Goal: Navigation & Orientation: Find specific page/section

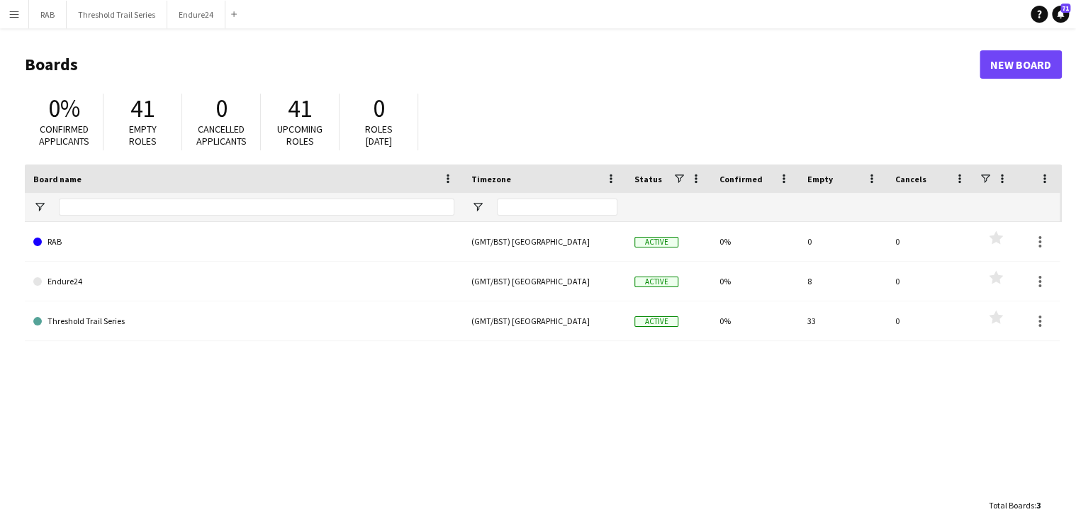
drag, startPoint x: 20, startPoint y: 12, endPoint x: 20, endPoint y: 31, distance: 19.1
click at [20, 12] on button "Menu" at bounding box center [14, 14] width 28 height 28
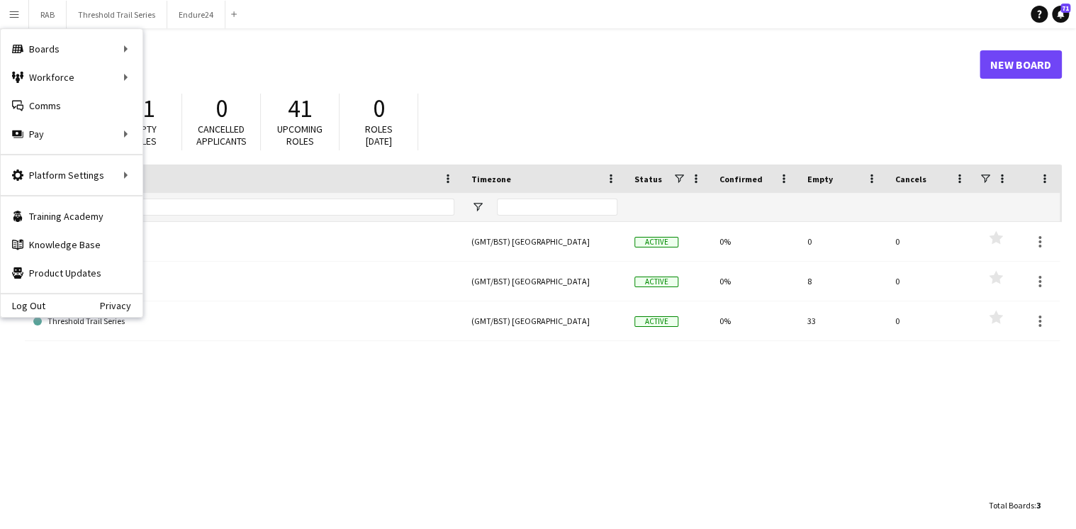
click at [23, 294] on div "Log Out Privacy" at bounding box center [72, 305] width 142 height 24
click at [23, 306] on link "Log Out" at bounding box center [23, 305] width 45 height 11
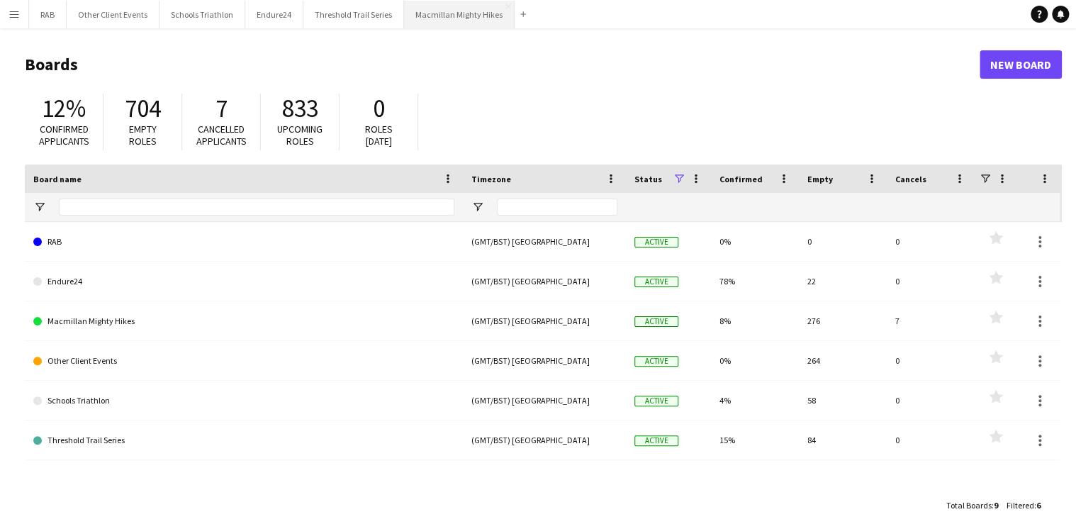
click at [451, 11] on button "Macmillan Mighty Hikes Close" at bounding box center [459, 15] width 111 height 28
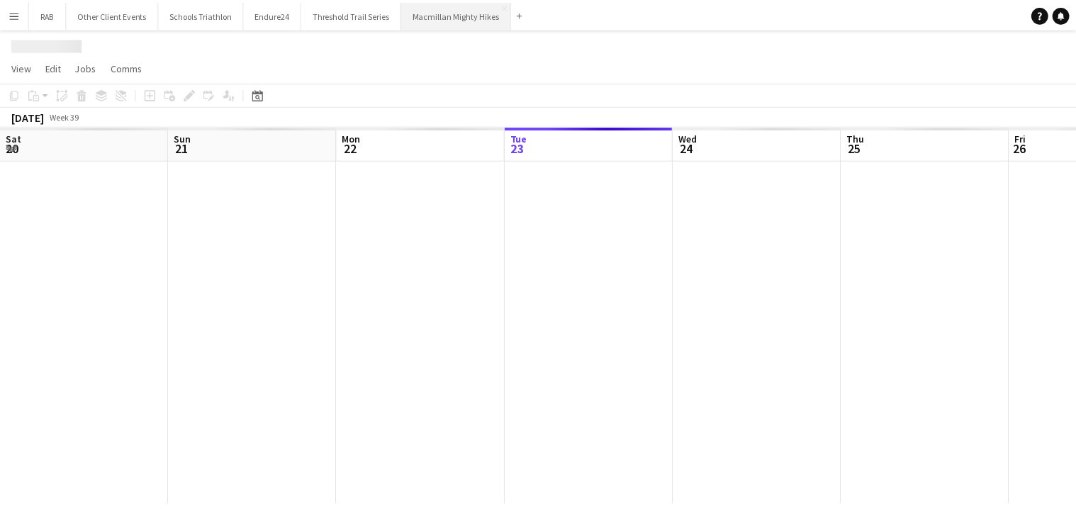
scroll to position [0, 339]
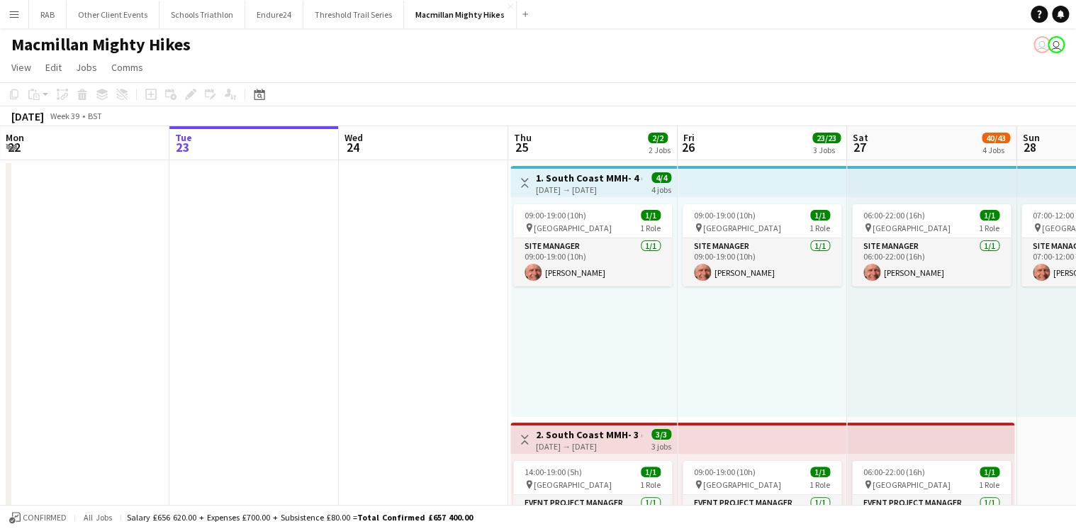
drag, startPoint x: 592, startPoint y: 122, endPoint x: 230, endPoint y: 177, distance: 365.8
click at [778, 135] on app-board-header-date "Fri 26 23/23 3 Jobs" at bounding box center [760, 143] width 169 height 34
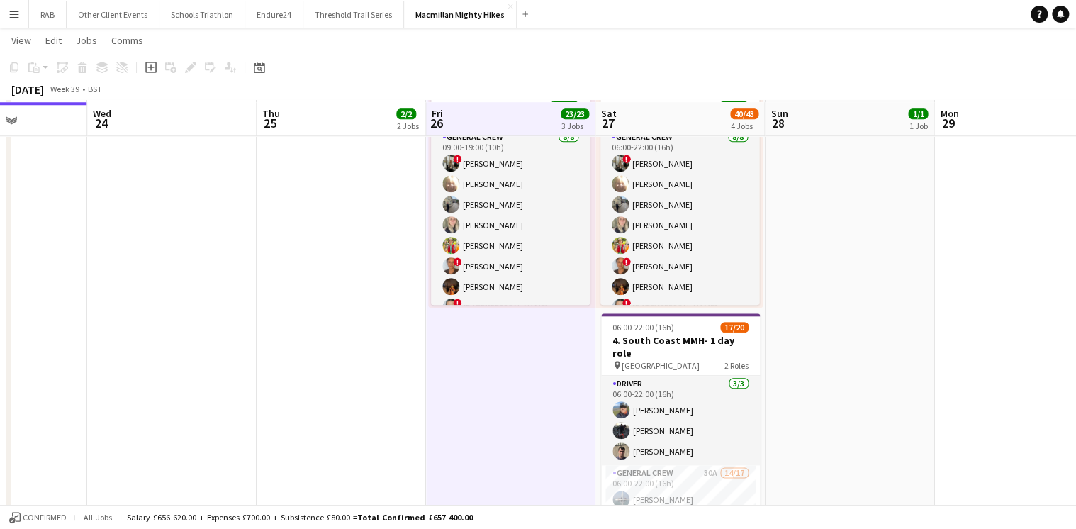
scroll to position [624, 0]
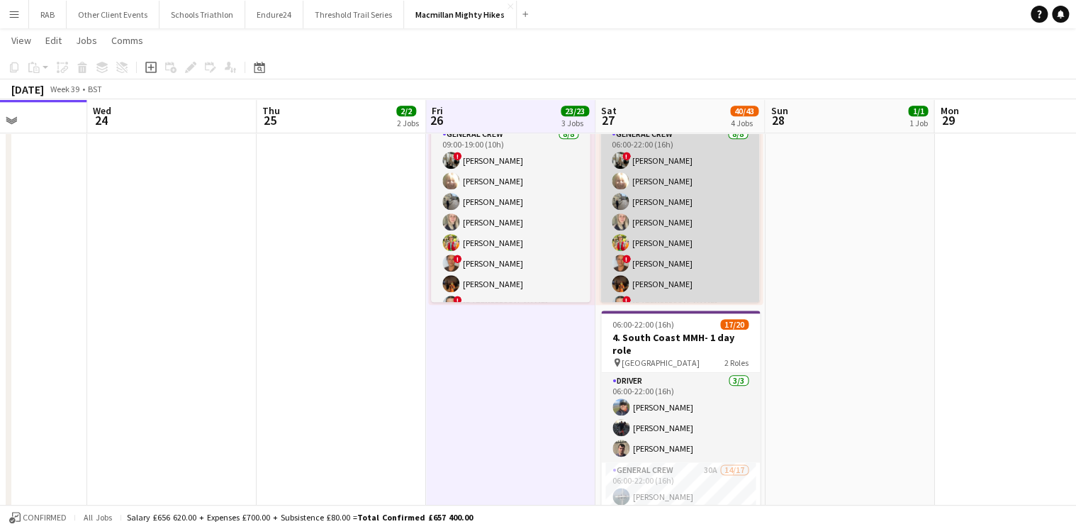
click at [676, 201] on app-card-role "General Crew [DATE] 06:00-22:00 (16h) ! [PERSON_NAME] [PERSON_NAME] [PERSON_NAM…" at bounding box center [680, 222] width 159 height 192
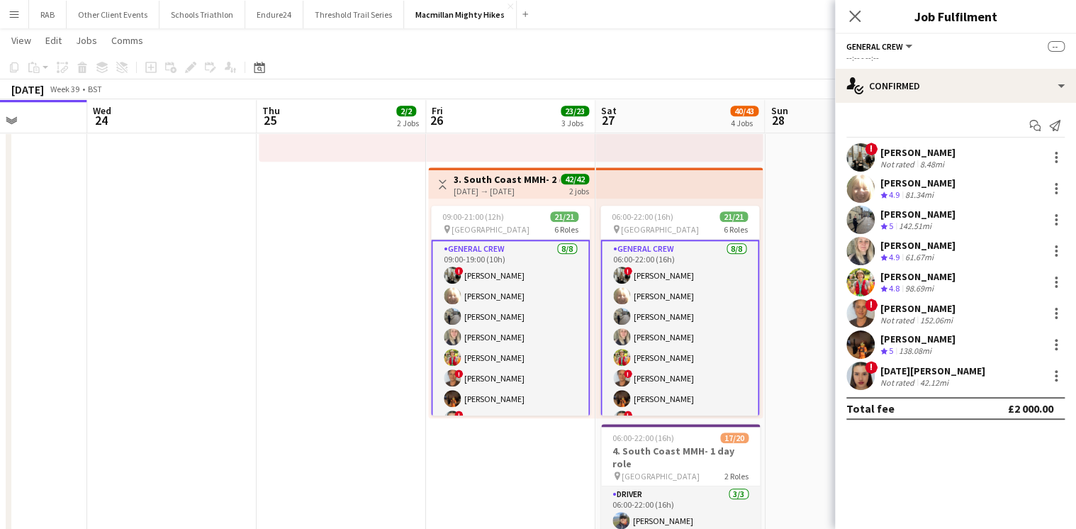
scroll to position [57, 0]
